Goal: Understand process/instructions

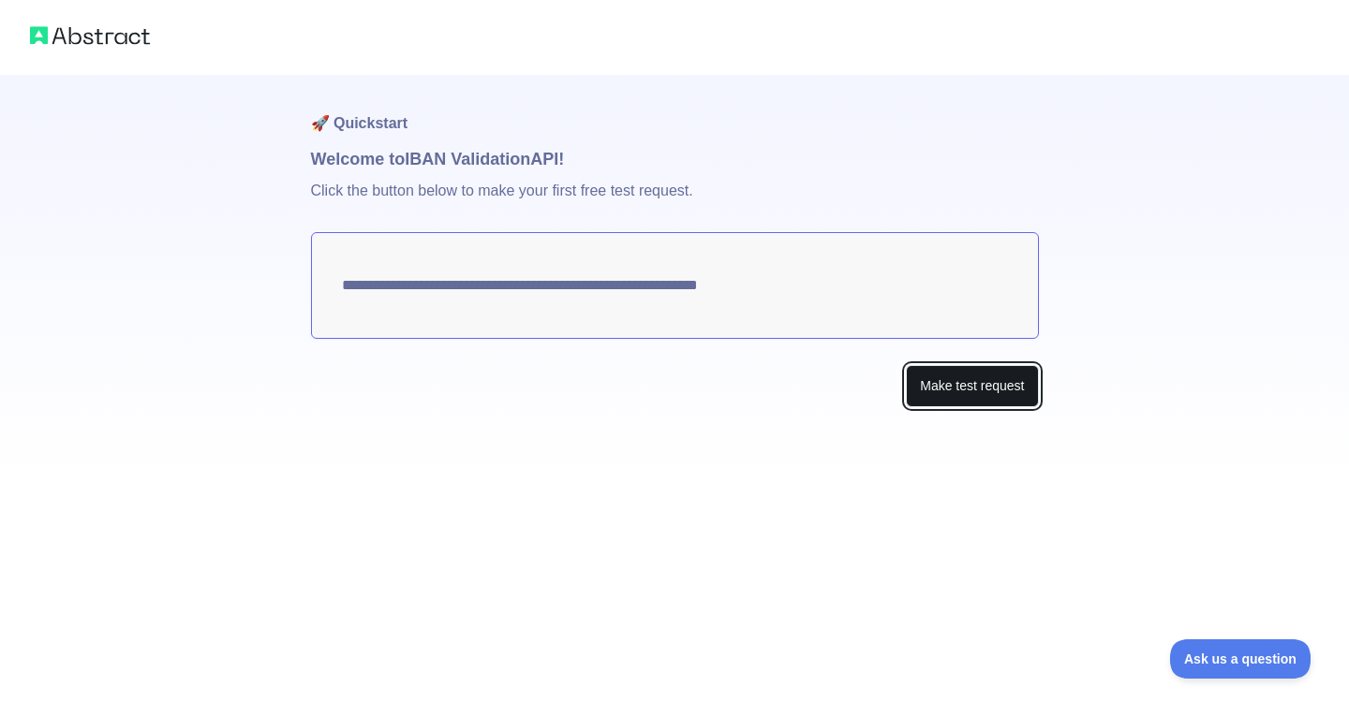
click at [1007, 388] on button "Make test request" at bounding box center [972, 386] width 132 height 42
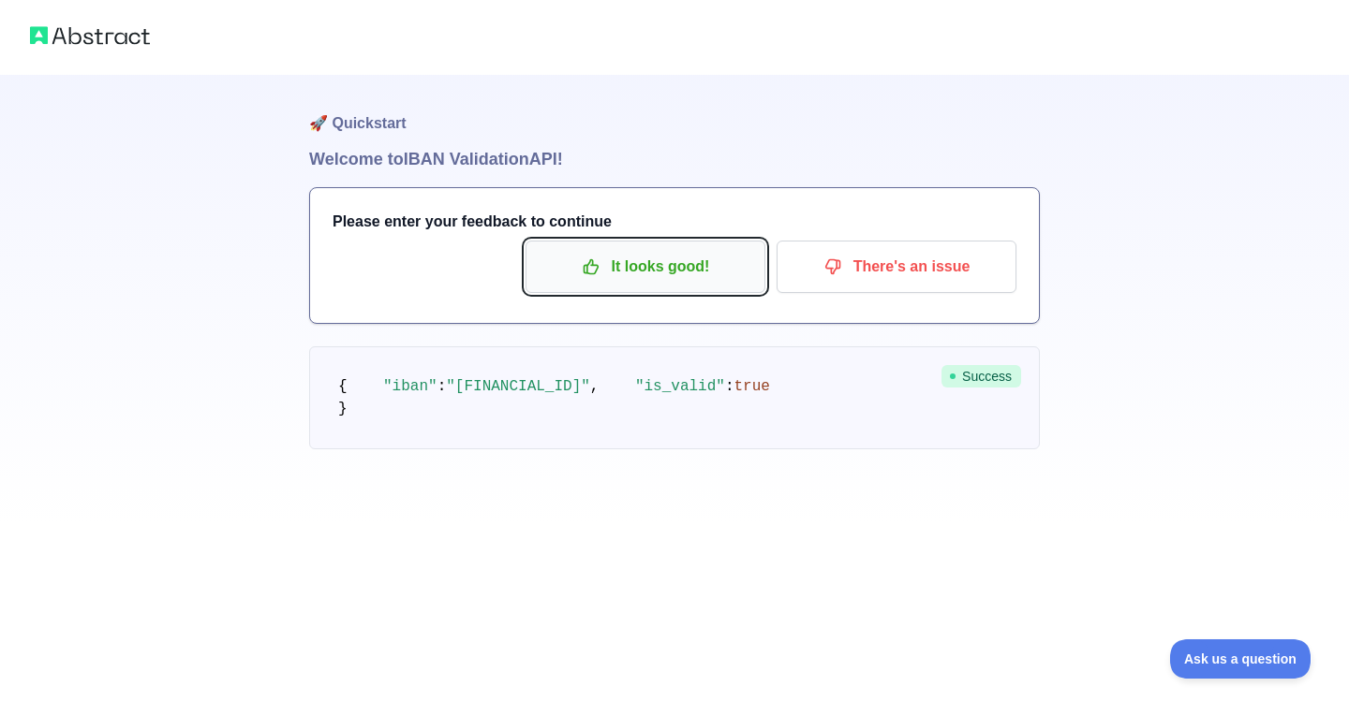
click at [715, 270] on p "It looks good!" at bounding box center [645, 267] width 212 height 32
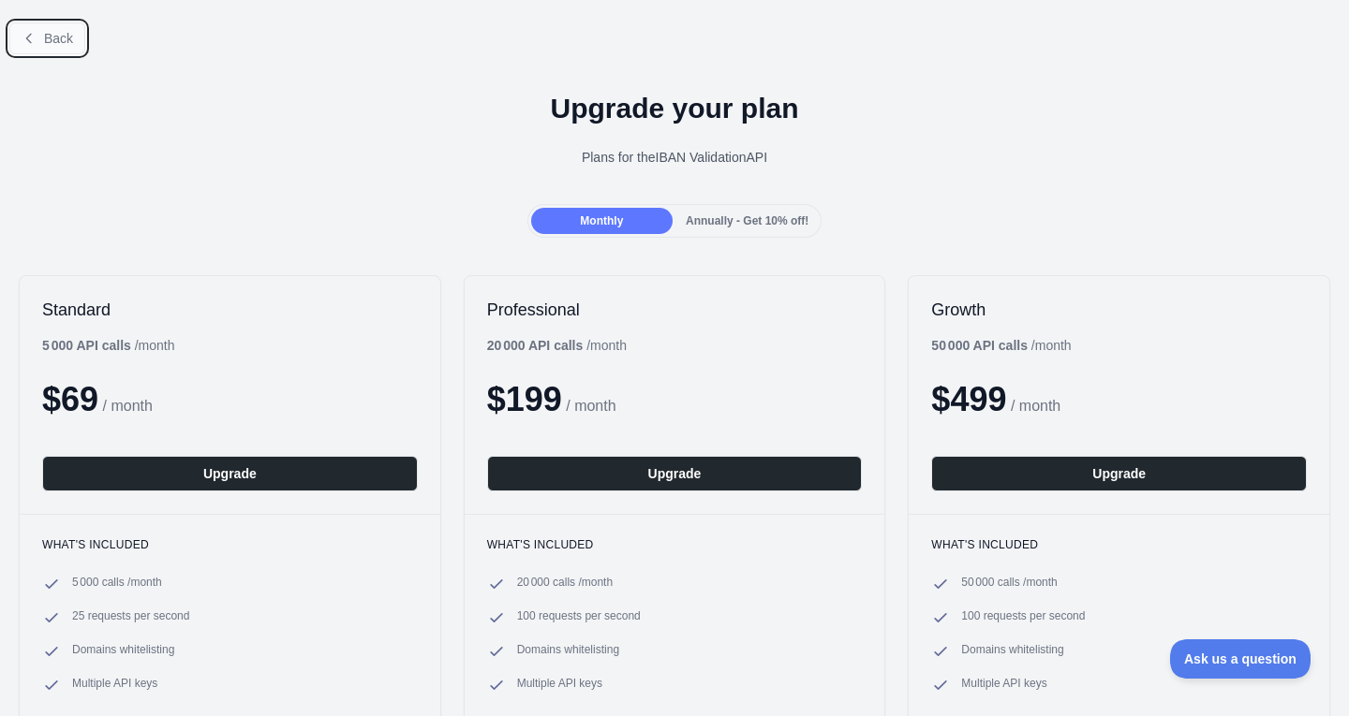
click at [54, 26] on button "Back" at bounding box center [47, 38] width 76 height 32
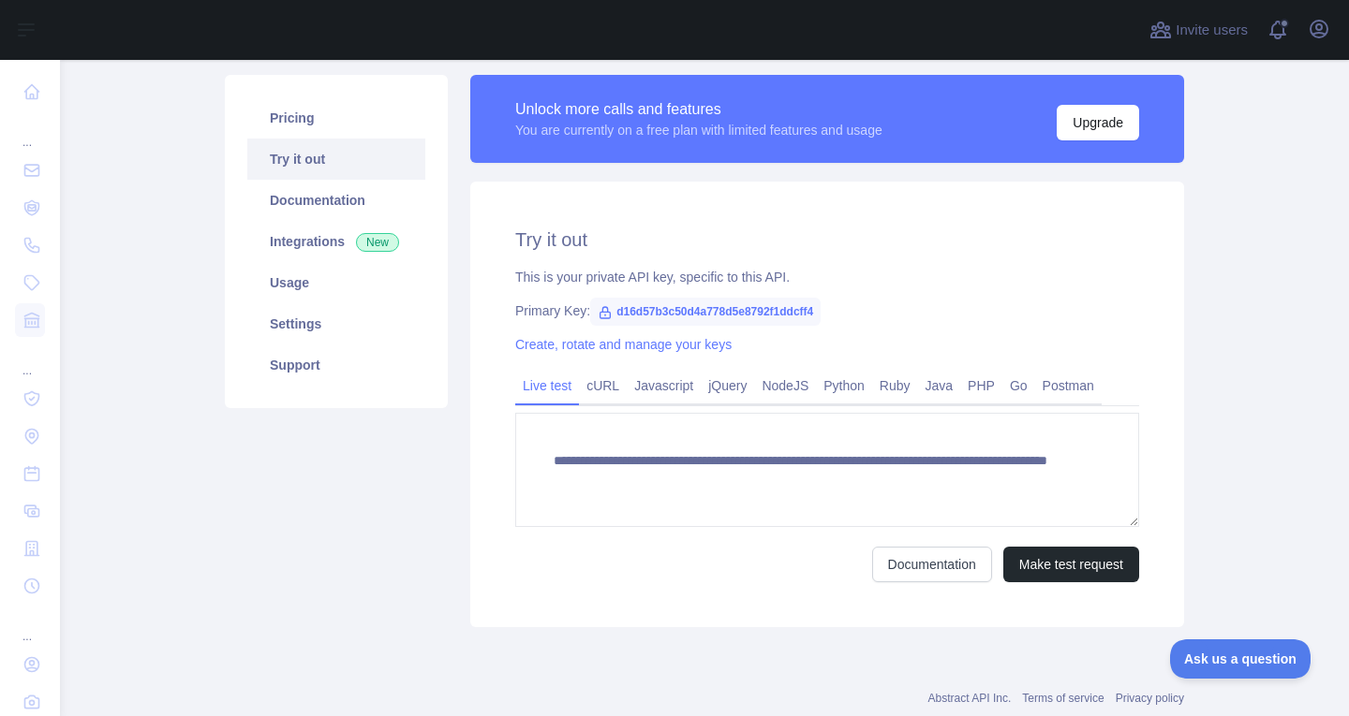
scroll to position [125, 0]
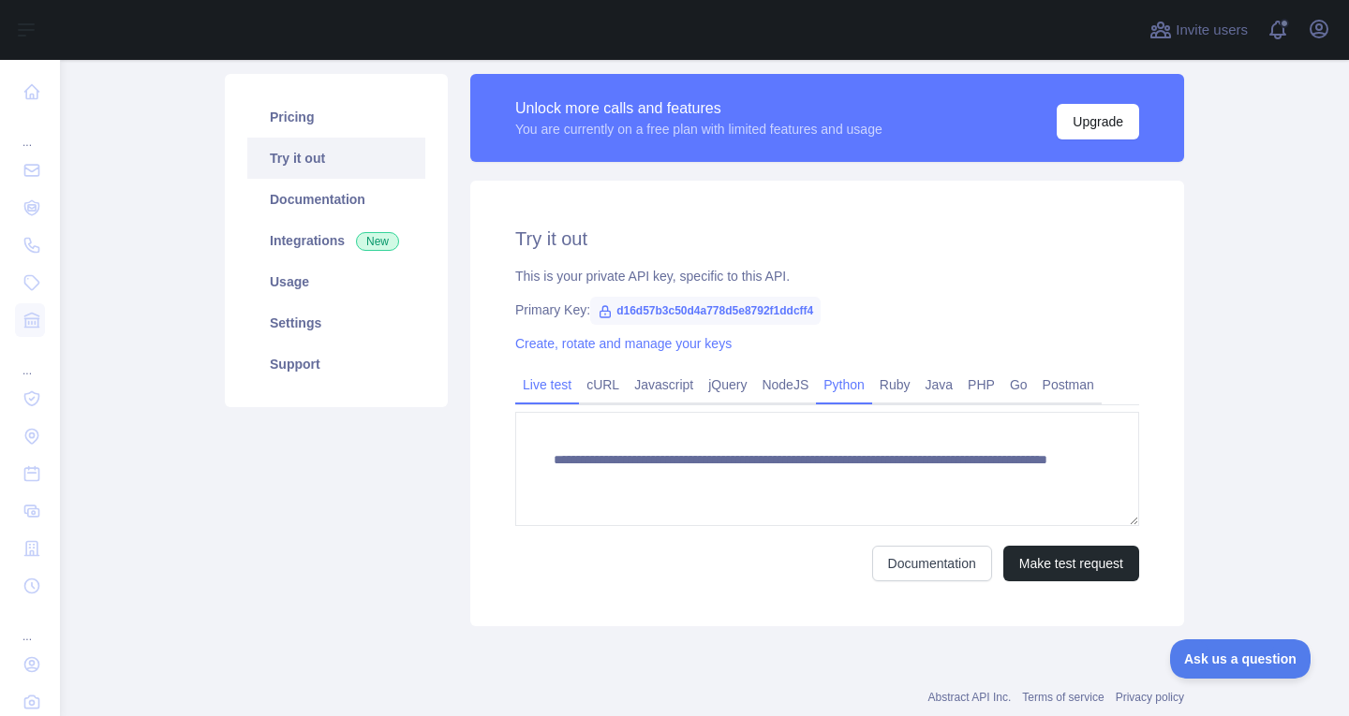
click at [843, 386] on link "Python" at bounding box center [844, 385] width 56 height 30
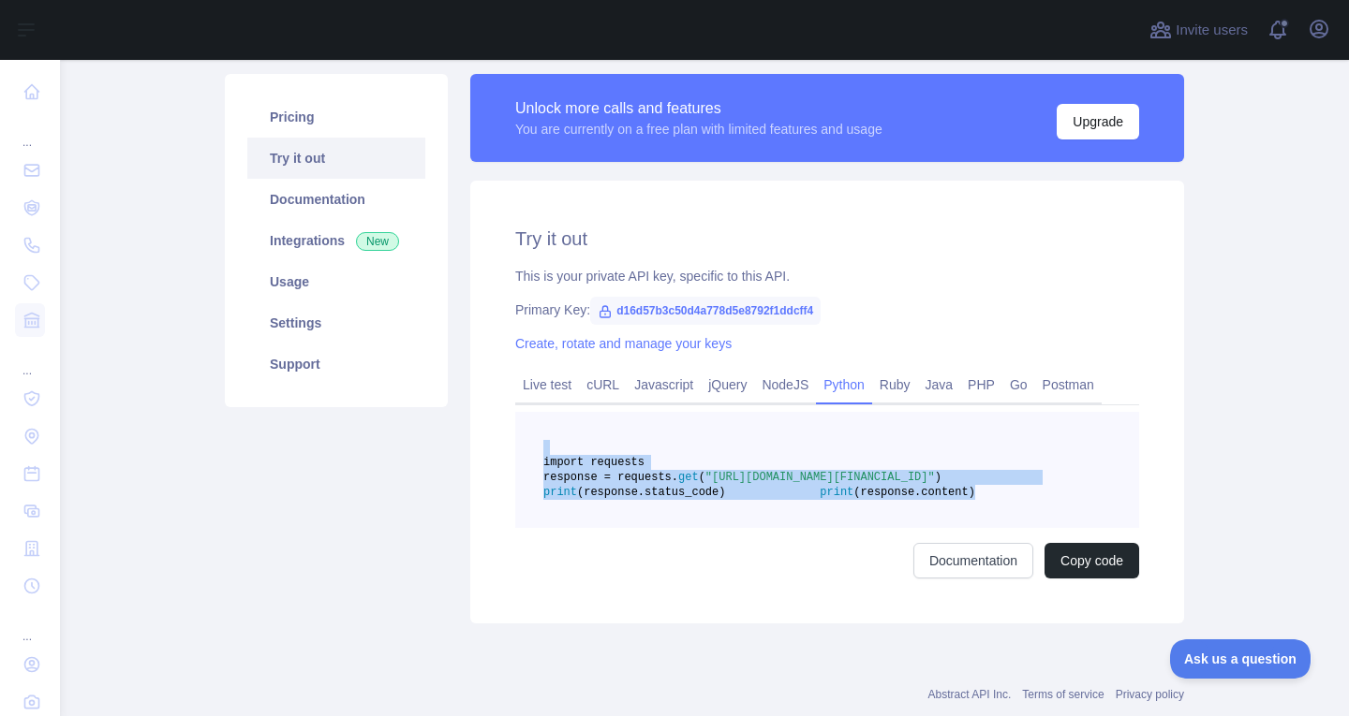
drag, startPoint x: 789, startPoint y: 539, endPoint x: 572, endPoint y: 446, distance: 235.7
click at [572, 446] on pre "import requests response = requests. get ( "[URL][DOMAIN_NAME][FINANCIAL_ID]" )…" at bounding box center [827, 470] width 624 height 116
copy code "import requests response = requests. get ( "[URL][DOMAIN_NAME][FINANCIAL_ID]" )…"
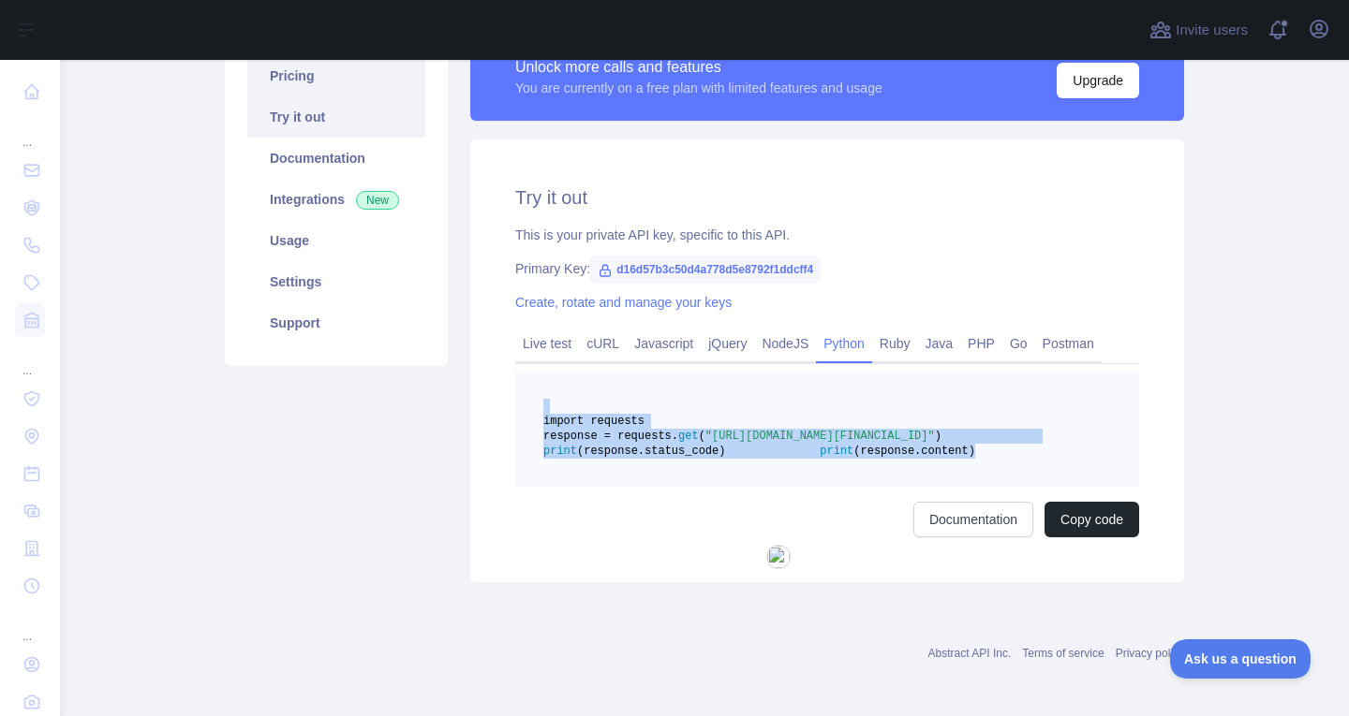
scroll to position [167, 0]
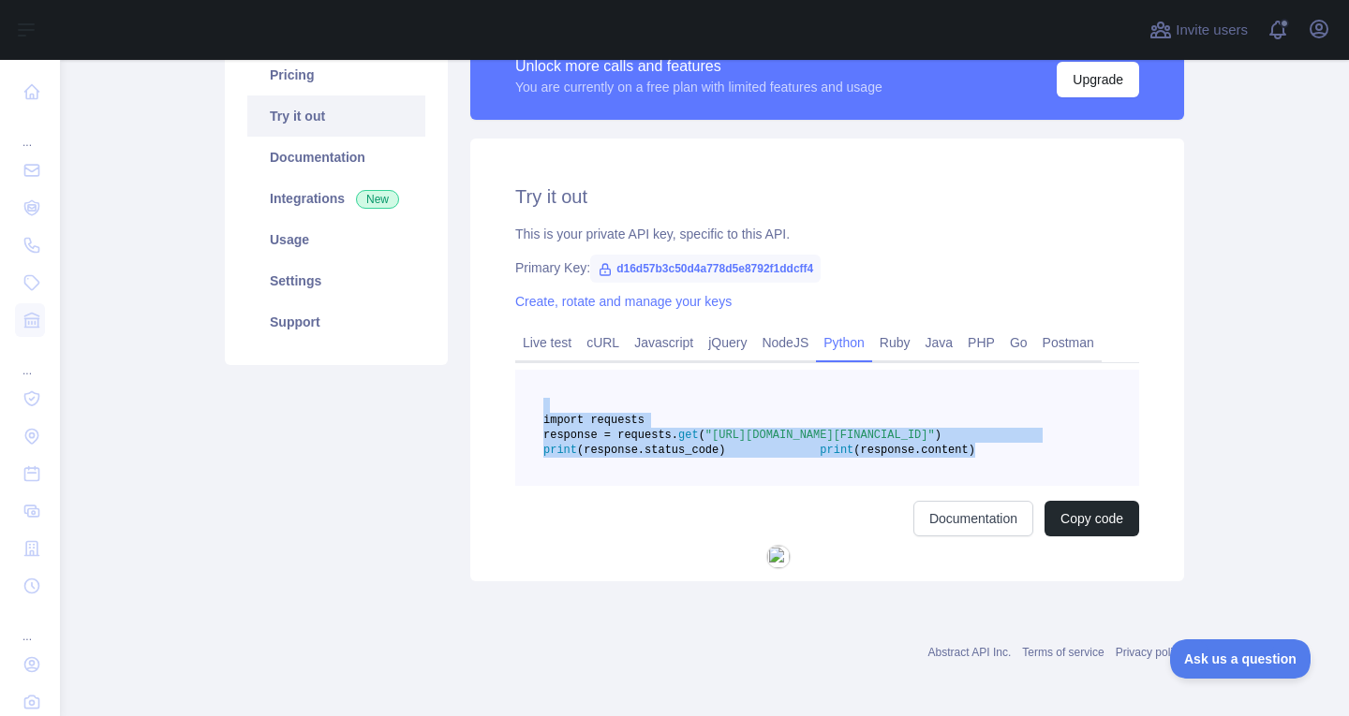
click at [828, 442] on span ""[URL][DOMAIN_NAME][FINANCIAL_ID]"" at bounding box center [819, 435] width 229 height 13
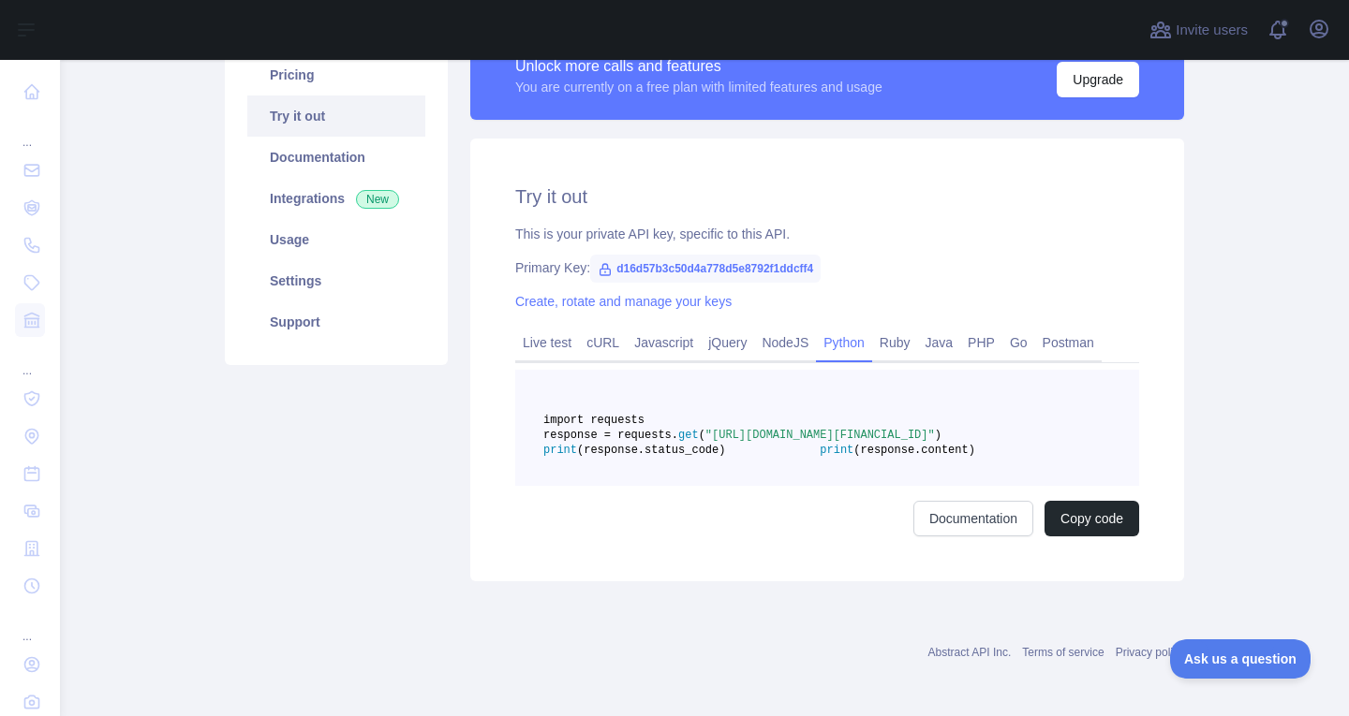
drag, startPoint x: 588, startPoint y: 465, endPoint x: 923, endPoint y: 464, distance: 334.4
click at [923, 442] on span ""[URL][DOMAIN_NAME][FINANCIAL_ID]"" at bounding box center [819, 435] width 229 height 13
copy span "d16d57b3c50d4a778d5e8792f1ddcff4&iban=[FINANCIAL_ID]"
click at [1123, 537] on button "Copy code" at bounding box center [1091, 519] width 95 height 36
click at [1015, 475] on pre "import requests response = requests. get ( "[URL][DOMAIN_NAME][FINANCIAL_ID]" )…" at bounding box center [827, 428] width 624 height 116
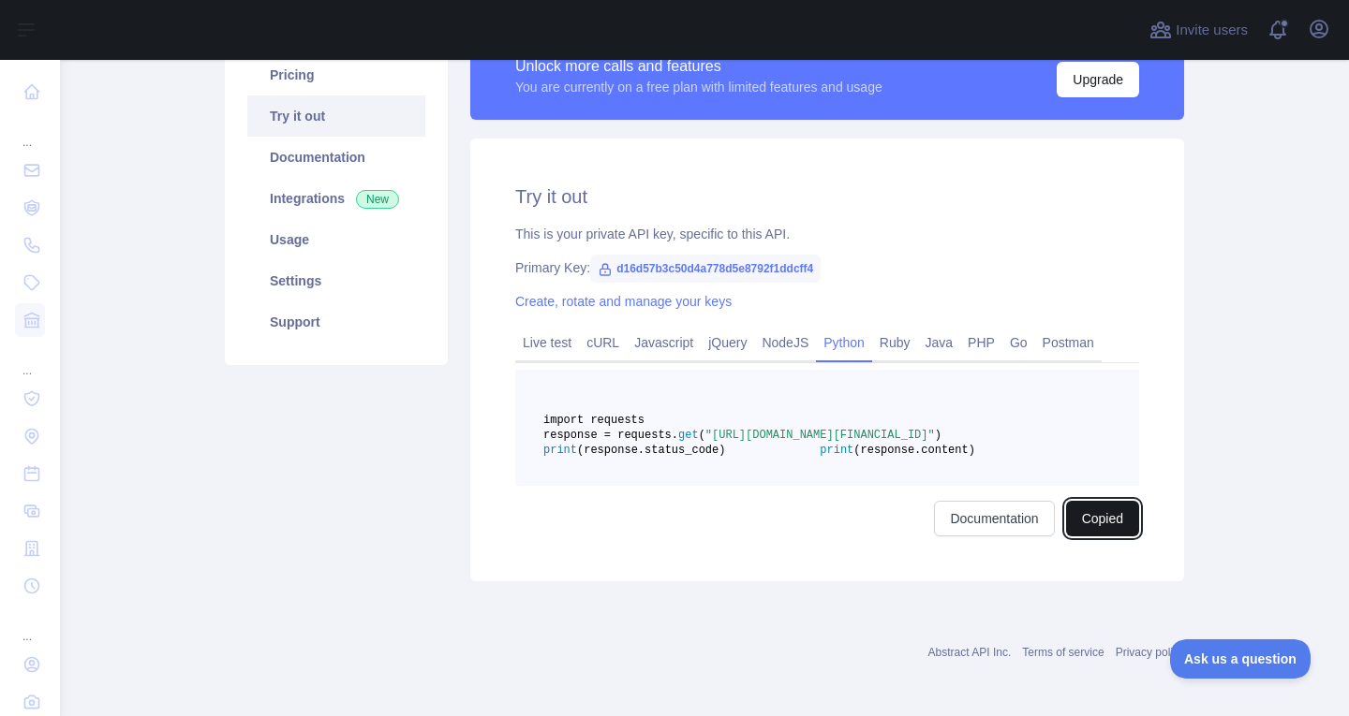
click at [1114, 537] on button "Copied" at bounding box center [1102, 519] width 73 height 36
drag, startPoint x: 1114, startPoint y: 576, endPoint x: 423, endPoint y: -11, distance: 906.9
click at [423, 0] on html "Open sidebar Open sidebar ... ... ... Invite users View notifications Open user…" at bounding box center [674, 358] width 1349 height 716
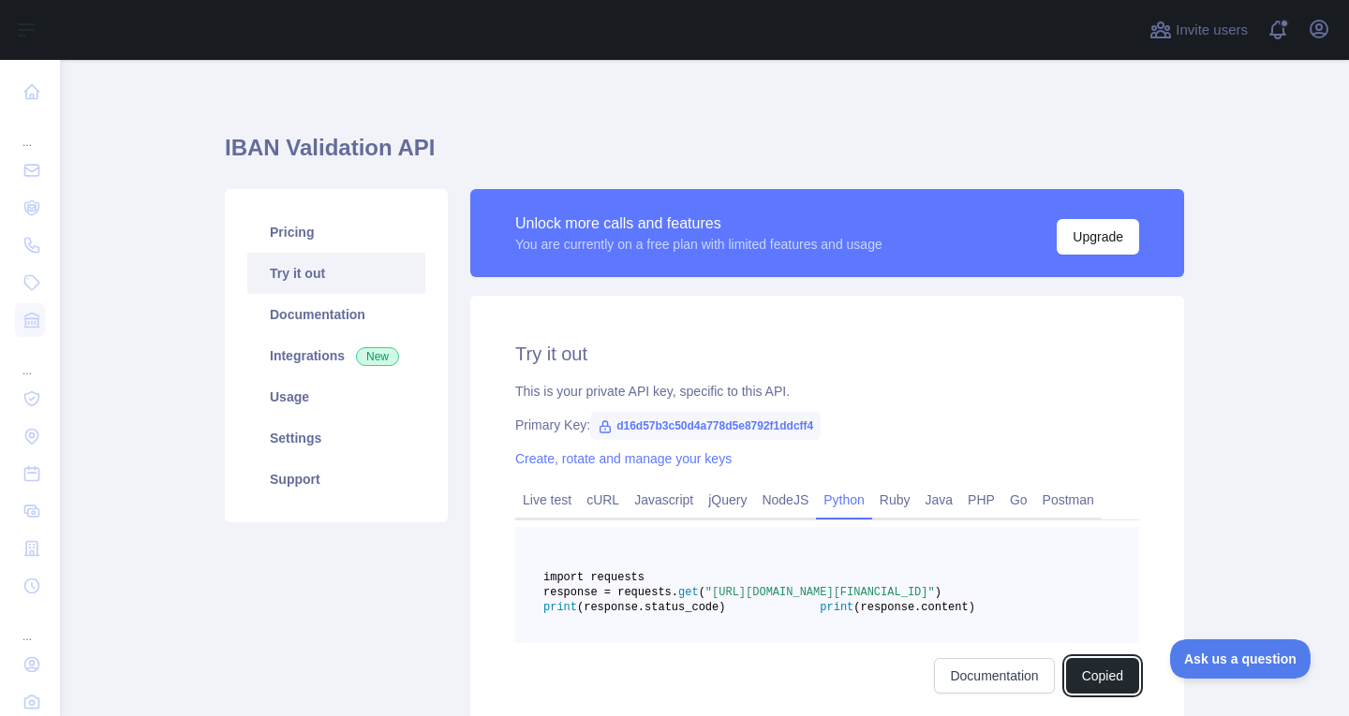
scroll to position [0, 0]
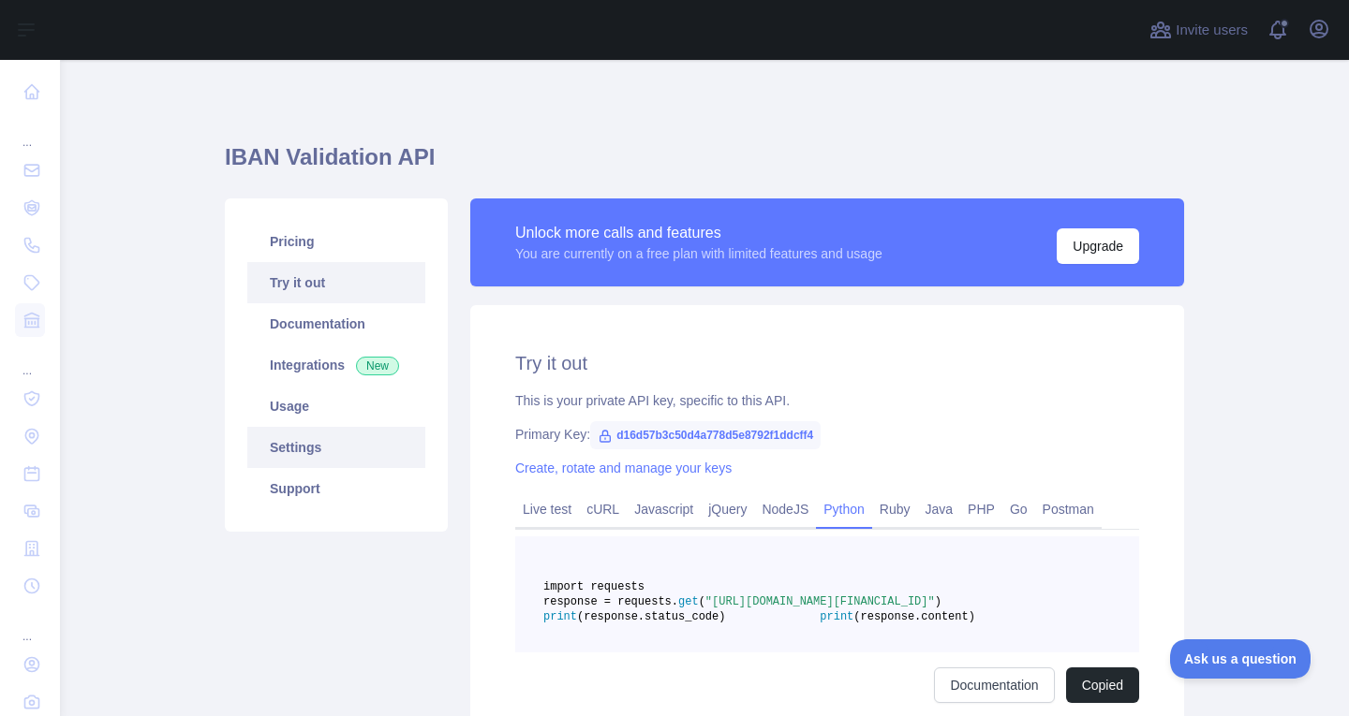
click at [327, 427] on link "Settings" at bounding box center [336, 447] width 178 height 41
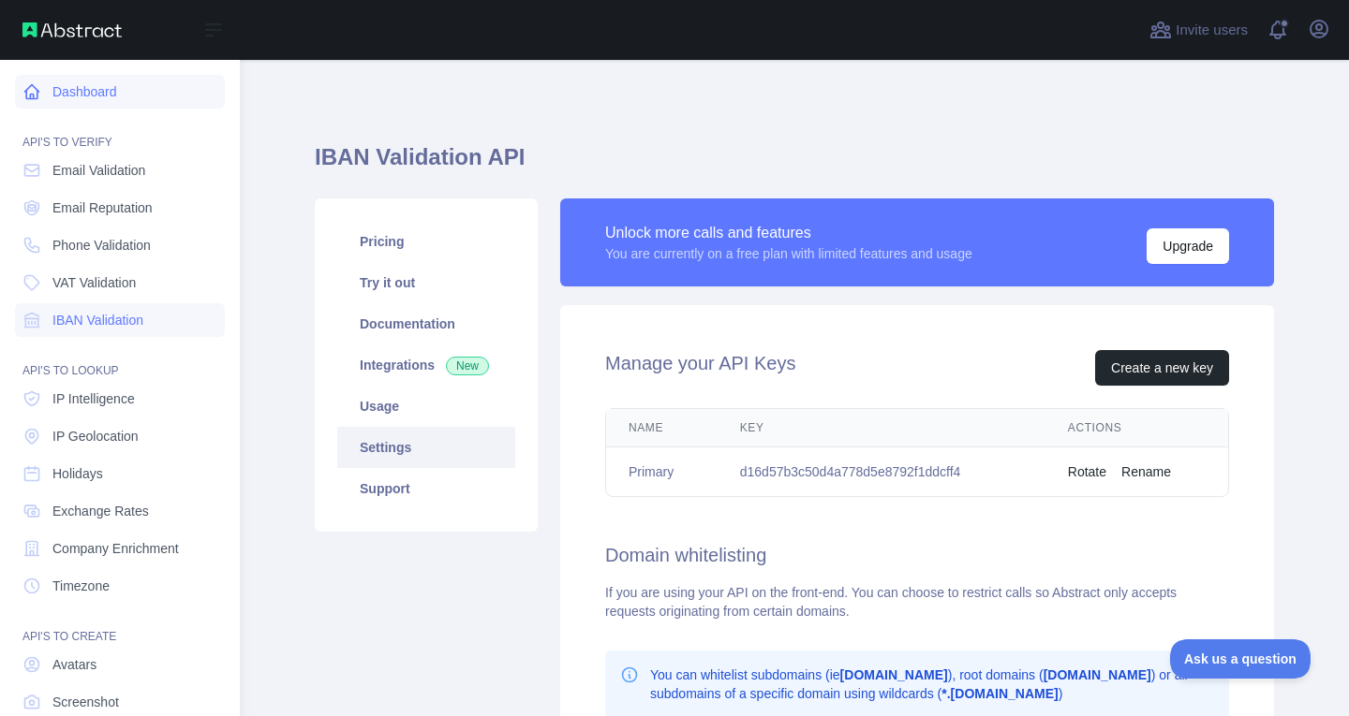
click at [123, 98] on link "Dashboard" at bounding box center [120, 92] width 210 height 34
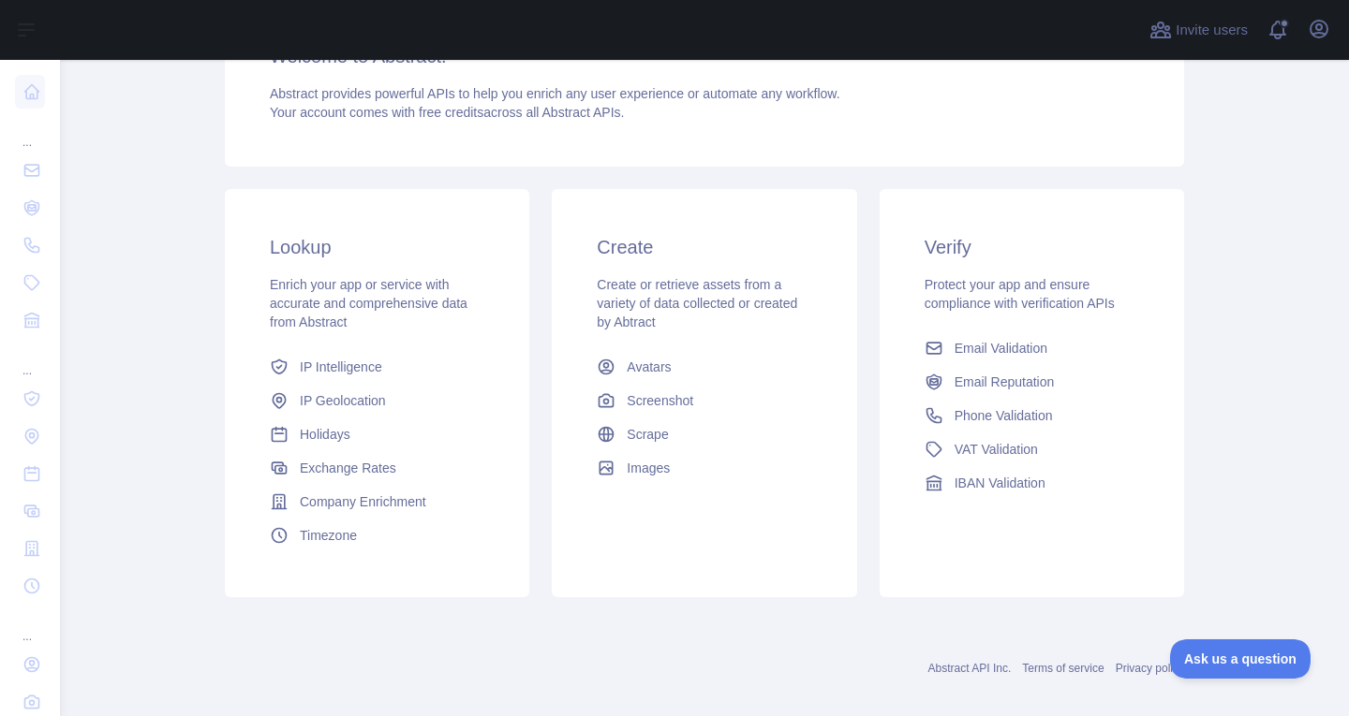
scroll to position [216, 0]
